Goal: Information Seeking & Learning: Learn about a topic

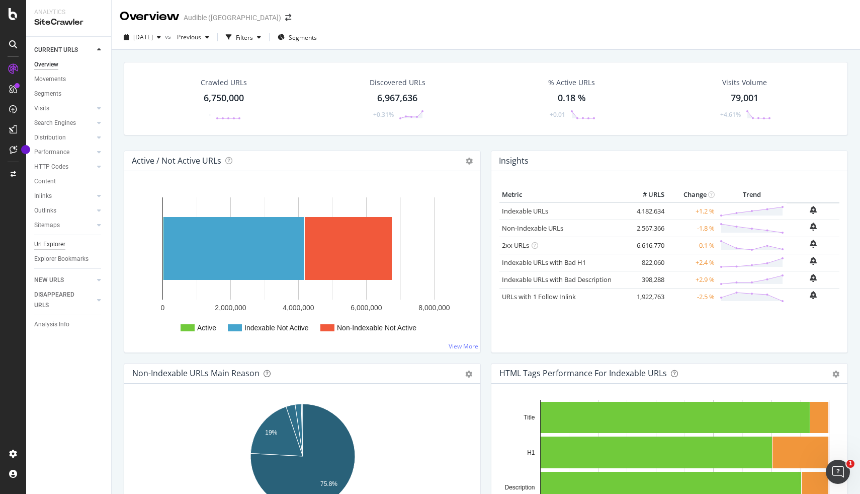
click at [57, 241] on div "Url Explorer" at bounding box center [49, 244] width 31 height 11
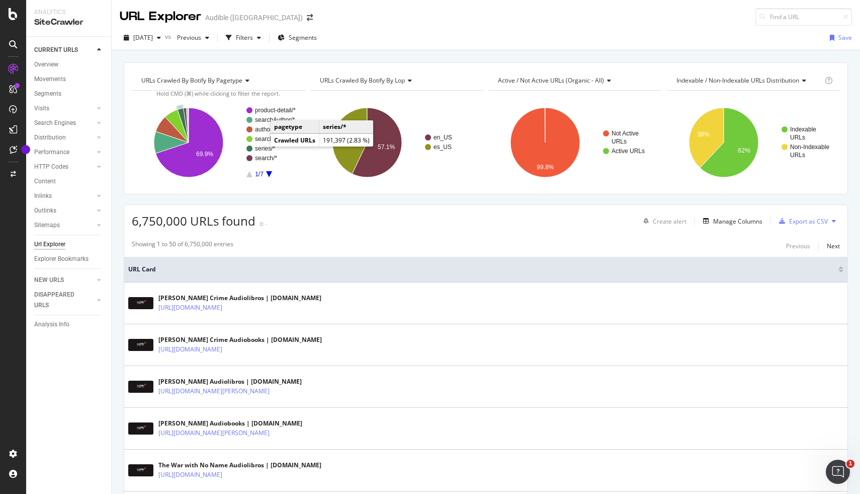
click at [261, 149] on text "series/*" at bounding box center [265, 148] width 20 height 7
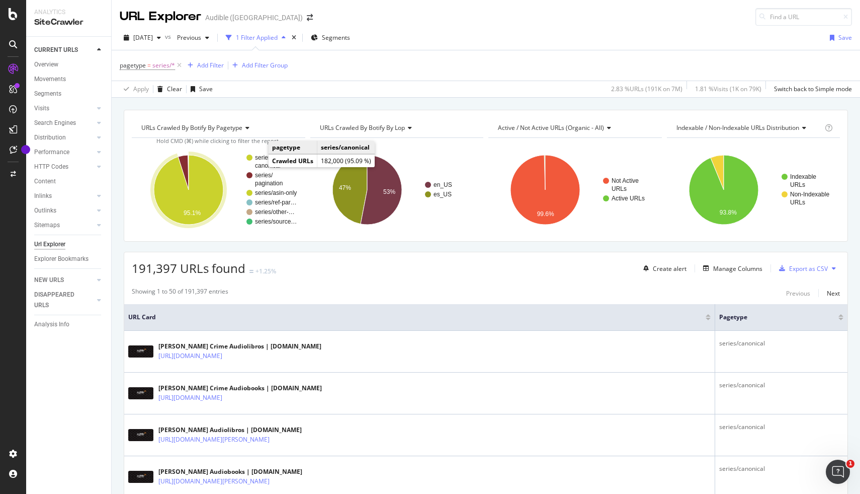
click at [260, 163] on text "canonical" at bounding box center [268, 165] width 26 height 7
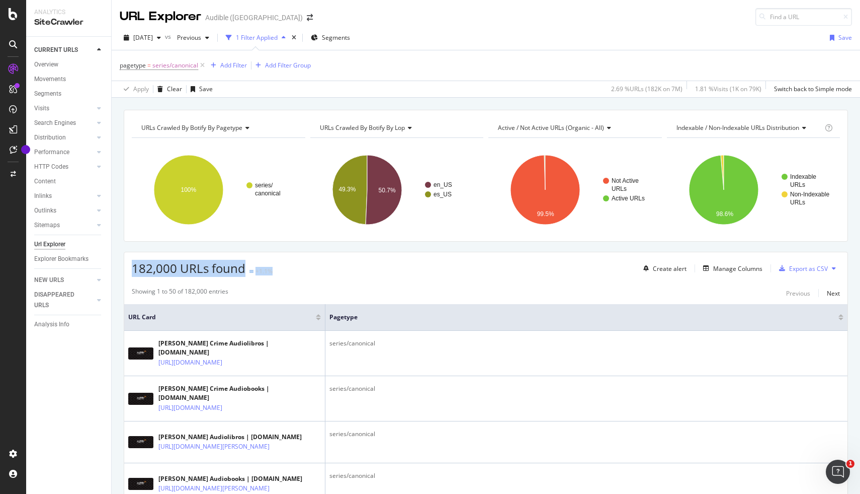
drag, startPoint x: 296, startPoint y: 276, endPoint x: 131, endPoint y: 274, distance: 165.0
click at [131, 274] on div "182,000 URLs found +1.1% Create alert Manage Columns Export as CSV" at bounding box center [486, 264] width 724 height 25
drag, startPoint x: 294, startPoint y: 276, endPoint x: 134, endPoint y: 273, distance: 160.5
click at [134, 273] on div "182,000 URLs found +1.1% Create alert Manage Columns Export as CSV" at bounding box center [486, 264] width 724 height 25
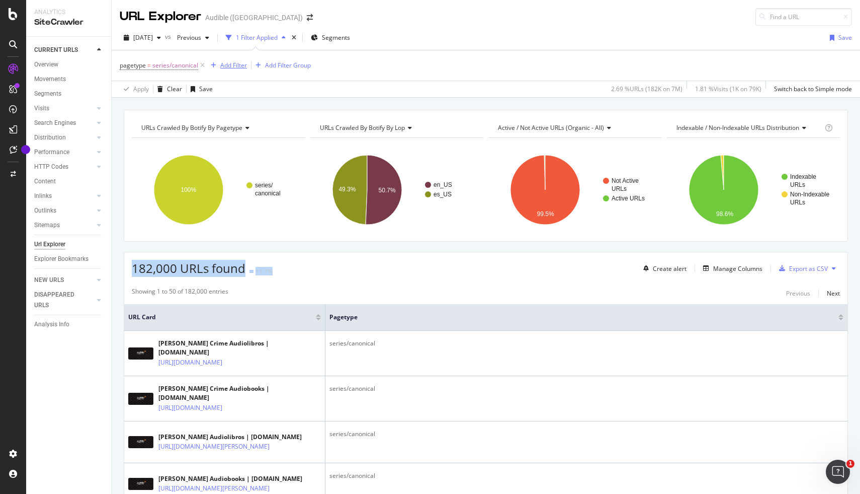
click at [228, 65] on div "Add Filter" at bounding box center [233, 65] width 27 height 9
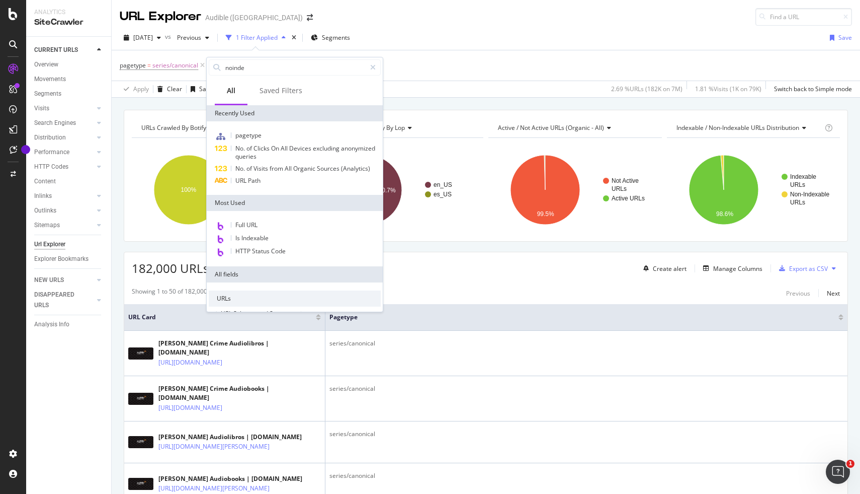
type input "noindex"
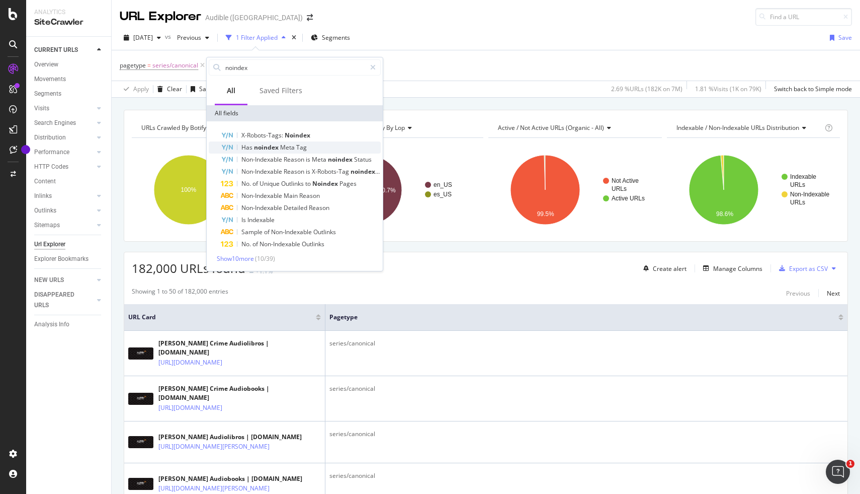
click at [264, 148] on span "noindex" at bounding box center [267, 147] width 26 height 9
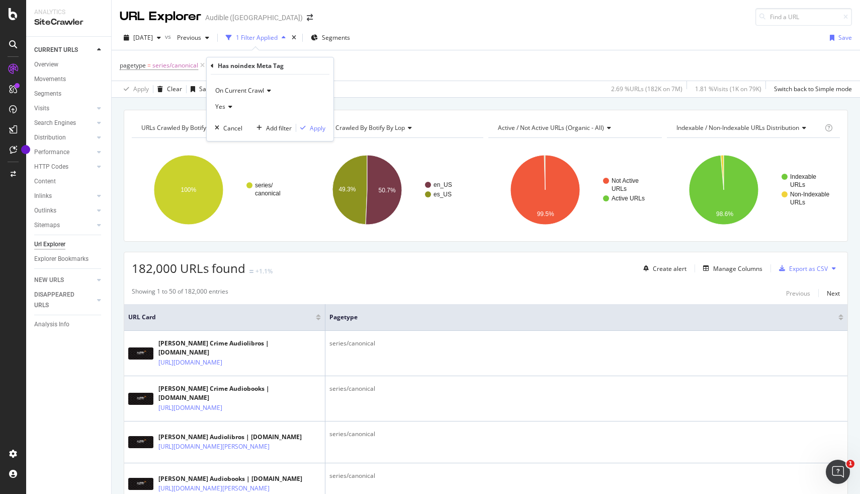
click at [323, 133] on div "On Current Crawl Yes Cancel Add filter Apply" at bounding box center [270, 107] width 127 height 66
click at [321, 130] on div "Apply" at bounding box center [318, 128] width 16 height 9
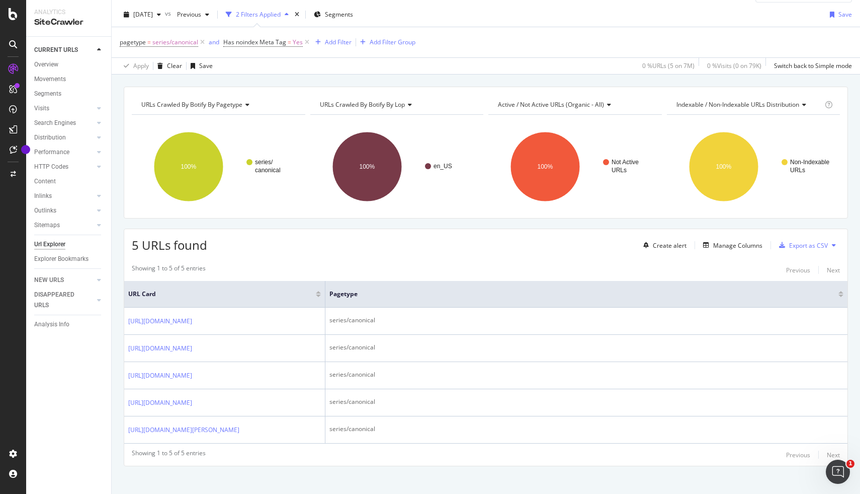
scroll to position [26, 0]
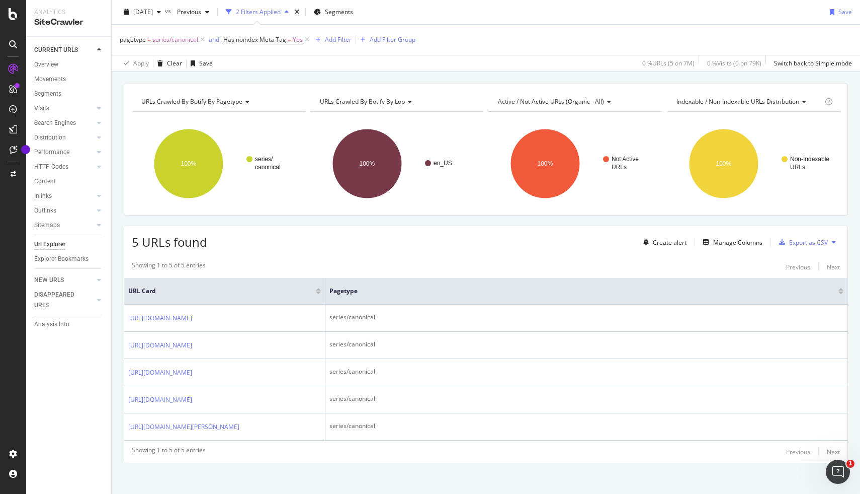
click at [346, 100] on span "URLs Crawled By Botify By lop" at bounding box center [362, 101] width 85 height 9
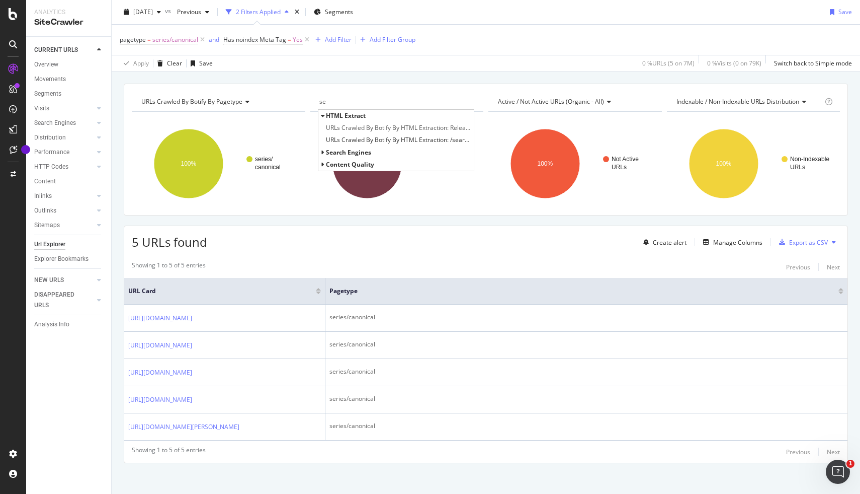
type input "s"
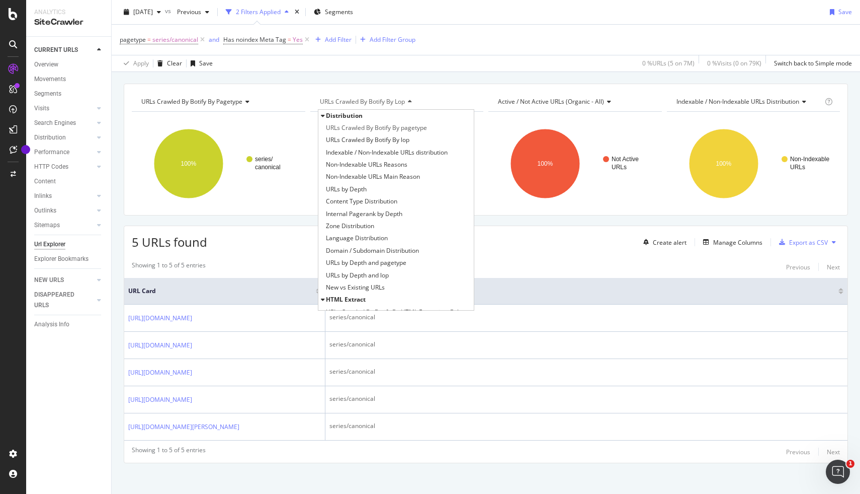
type input "page"
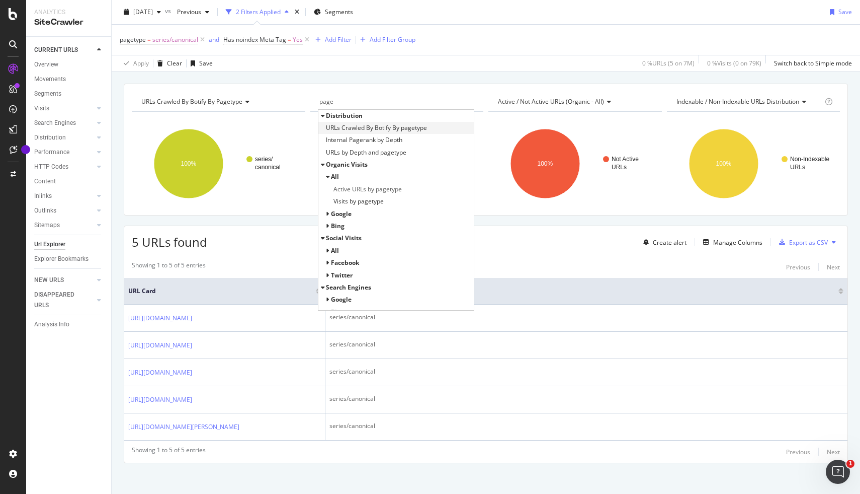
click at [395, 132] on span "URLs Crawled By Botify By pagetype" at bounding box center [376, 128] width 101 height 10
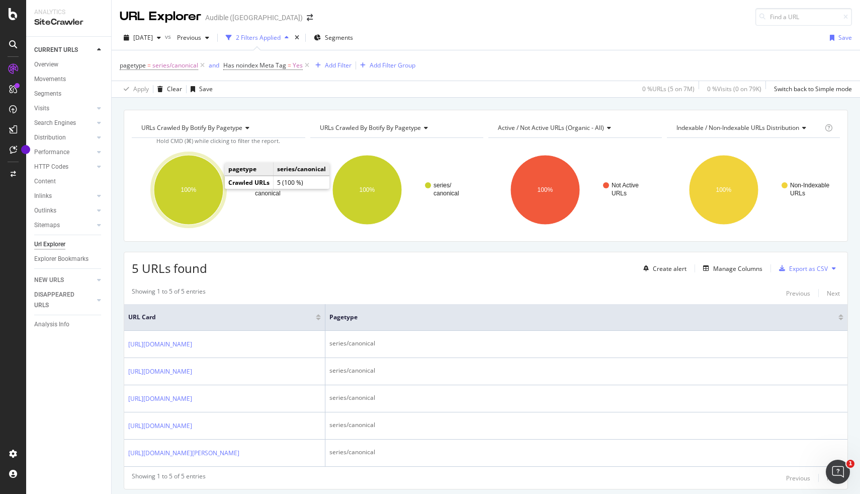
click at [211, 186] on ellipse "A chart." at bounding box center [188, 189] width 69 height 69
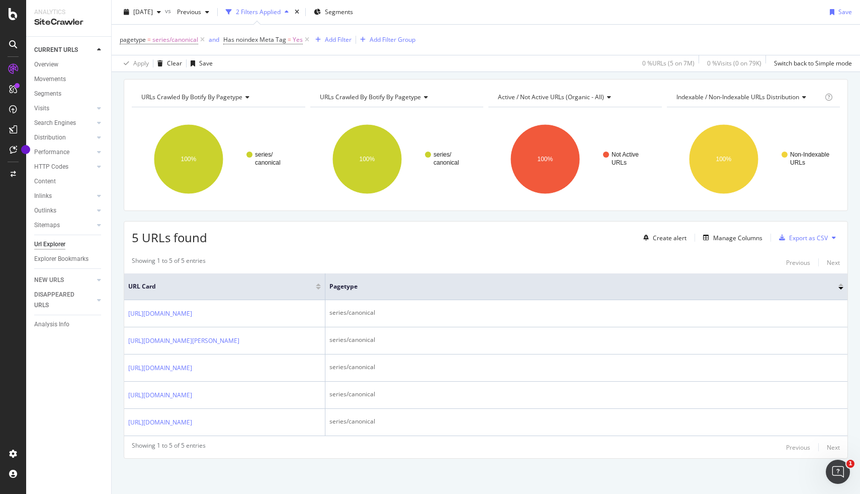
scroll to position [79, 0]
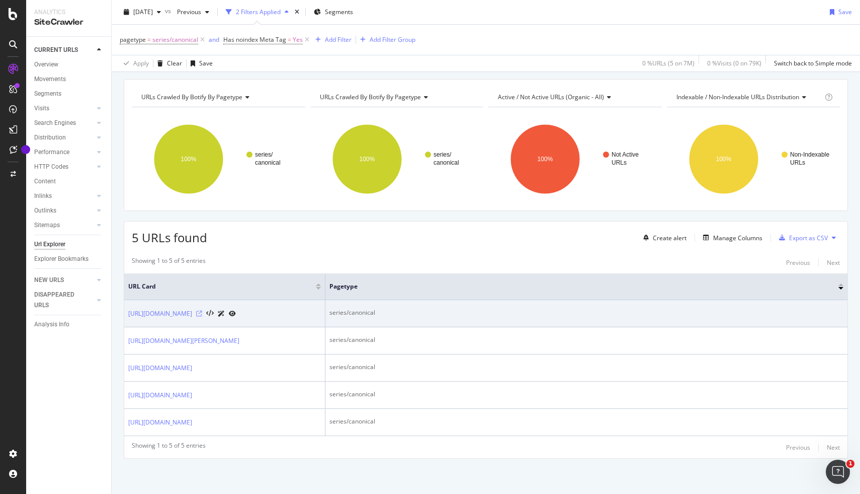
click at [202, 310] on icon at bounding box center [199, 313] width 6 height 6
click at [192, 308] on link "[URL][DOMAIN_NAME]" at bounding box center [160, 313] width 64 height 10
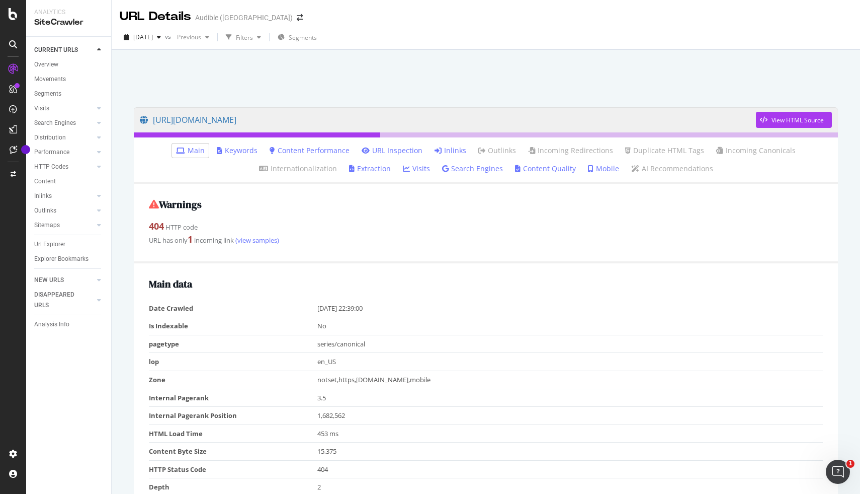
click at [455, 152] on link "Inlinks" at bounding box center [451, 150] width 32 height 10
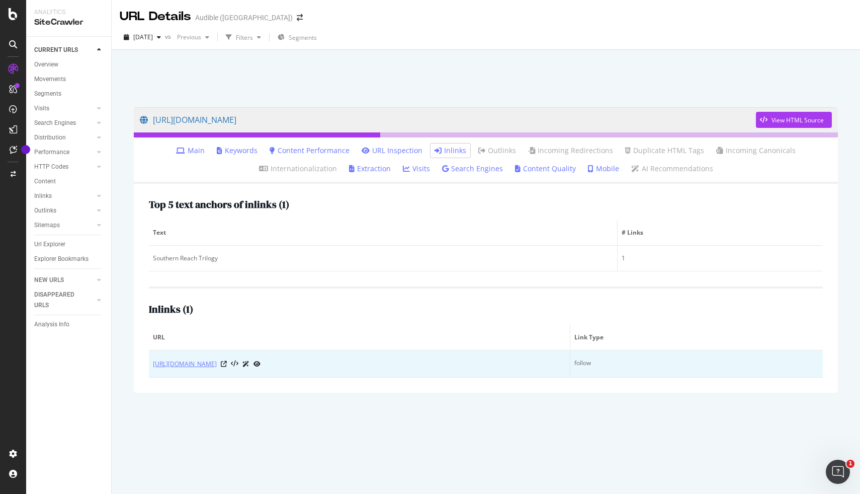
click at [217, 362] on link "https://www.audible.com/blog/article-best-sci-fi-horror-audiobooks" at bounding box center [185, 364] width 64 height 10
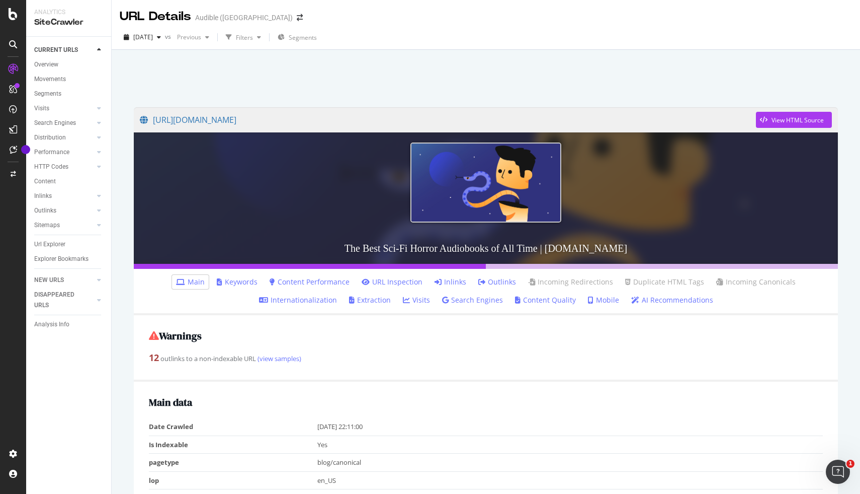
click at [456, 279] on link "Inlinks" at bounding box center [451, 282] width 32 height 10
